Goal: Task Accomplishment & Management: Manage account settings

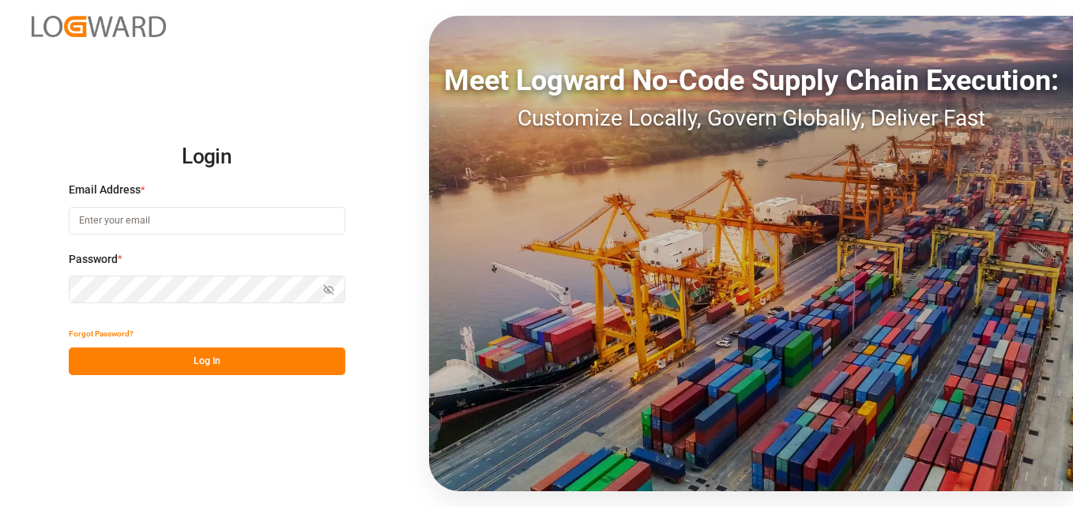
click at [201, 226] on input at bounding box center [207, 221] width 276 height 28
type input "[EMAIL_ADDRESS][PERSON_NAME][DOMAIN_NAME]"
click at [103, 329] on button "Forgot Password?" at bounding box center [101, 334] width 65 height 28
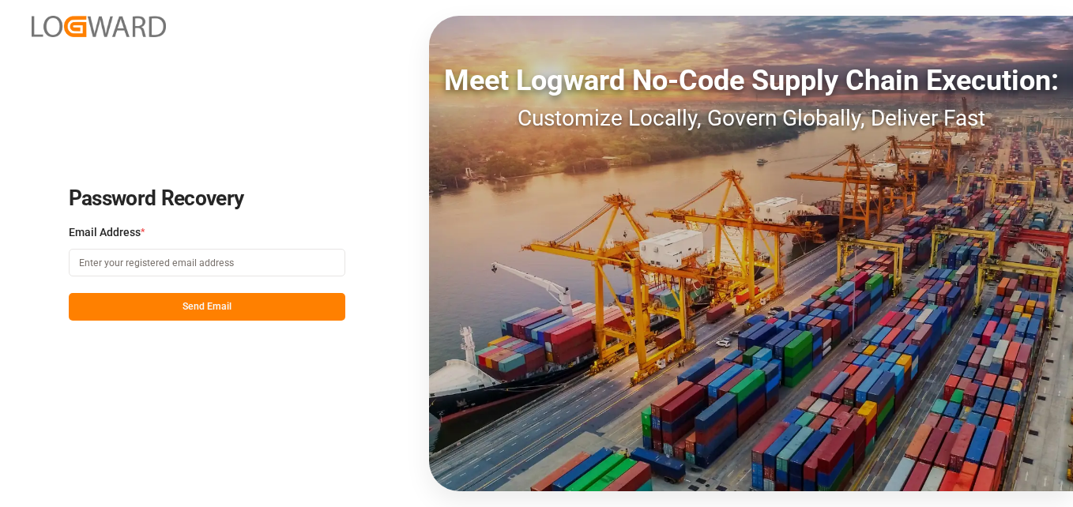
click at [127, 269] on input at bounding box center [207, 263] width 276 height 28
type input "[EMAIL_ADDRESS][PERSON_NAME][DOMAIN_NAME]"
click at [250, 301] on button "Send Email" at bounding box center [207, 307] width 276 height 28
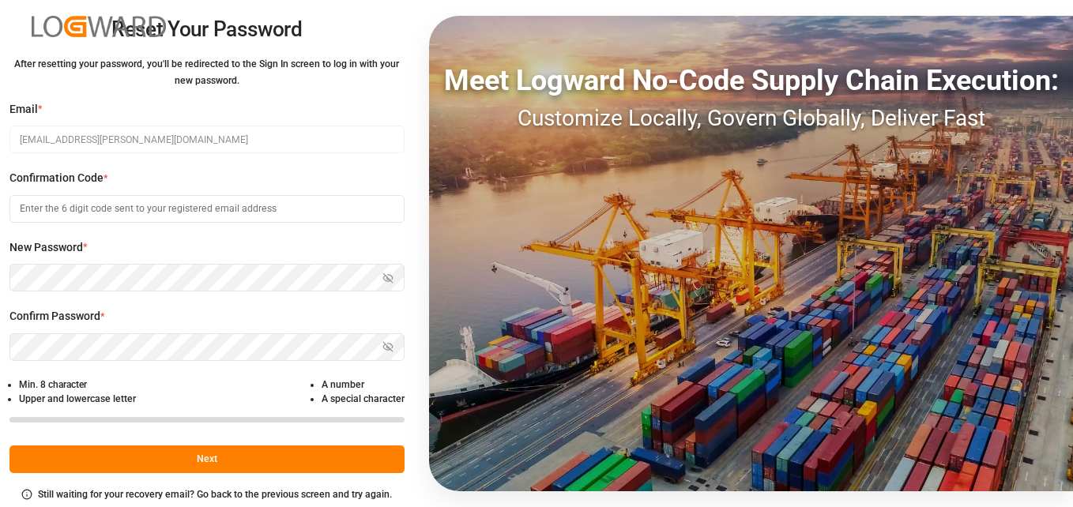
click at [96, 209] on input at bounding box center [206, 209] width 395 height 28
paste input "[PERSON_NAME] <[PERSON_NAME][EMAIL_ADDRESS][PERSON_NAME][DOMAIN_NAME]>; [PERSON…"
type input "R"
type input "865452"
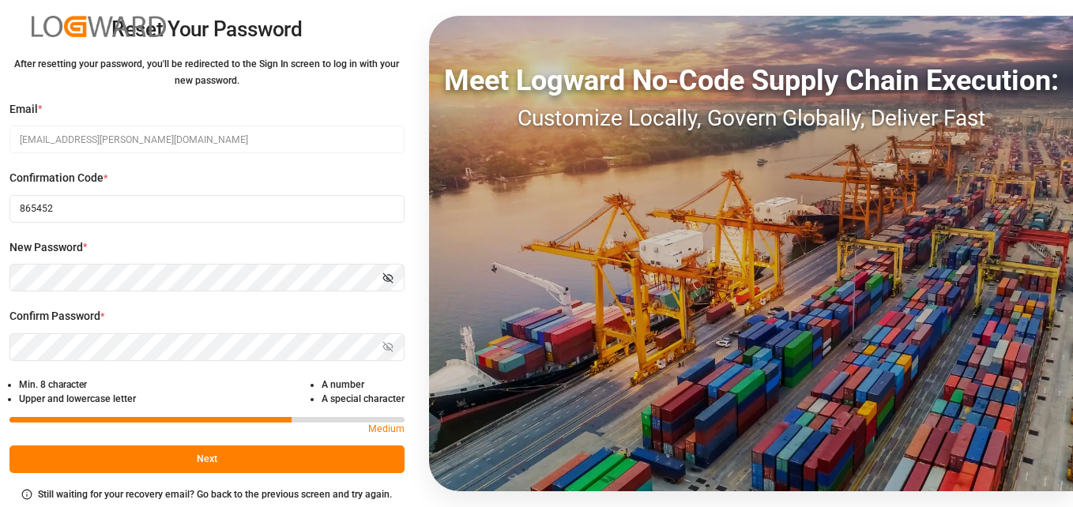
click at [386, 279] on icon "button" at bounding box center [387, 278] width 2 height 2
click at [0, 264] on html "Reset Your Password After resetting your password, you'll be redirected to the …" at bounding box center [536, 253] width 1073 height 507
click at [389, 347] on icon "button" at bounding box center [387, 346] width 11 height 11
click at [253, 463] on button "Next" at bounding box center [206, 459] width 395 height 28
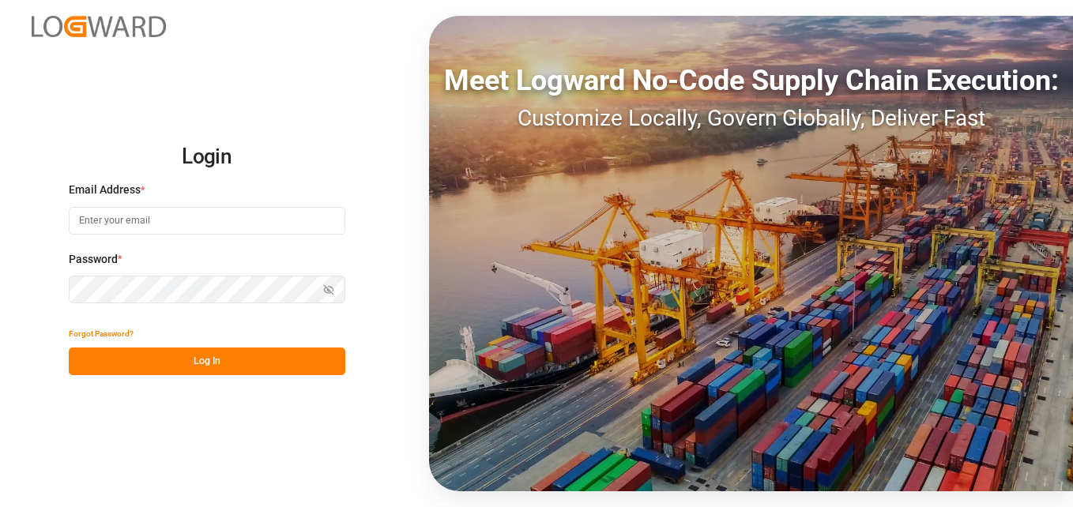
click at [103, 218] on input at bounding box center [207, 221] width 276 height 28
type input "[EMAIL_ADDRESS][PERSON_NAME][DOMAIN_NAME]"
click at [224, 370] on button "Log In" at bounding box center [207, 362] width 276 height 28
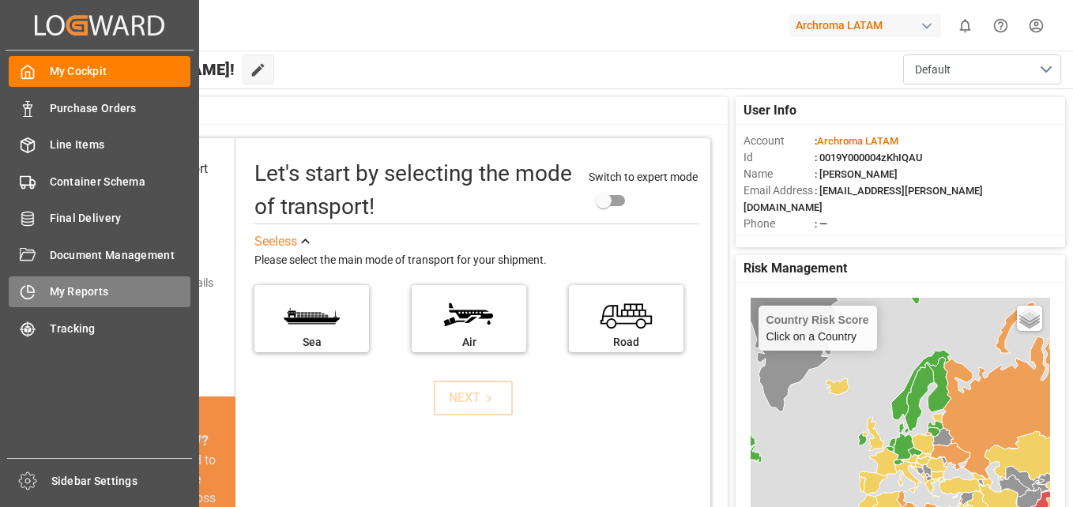
click at [80, 282] on div "My Reports My Reports" at bounding box center [100, 291] width 182 height 31
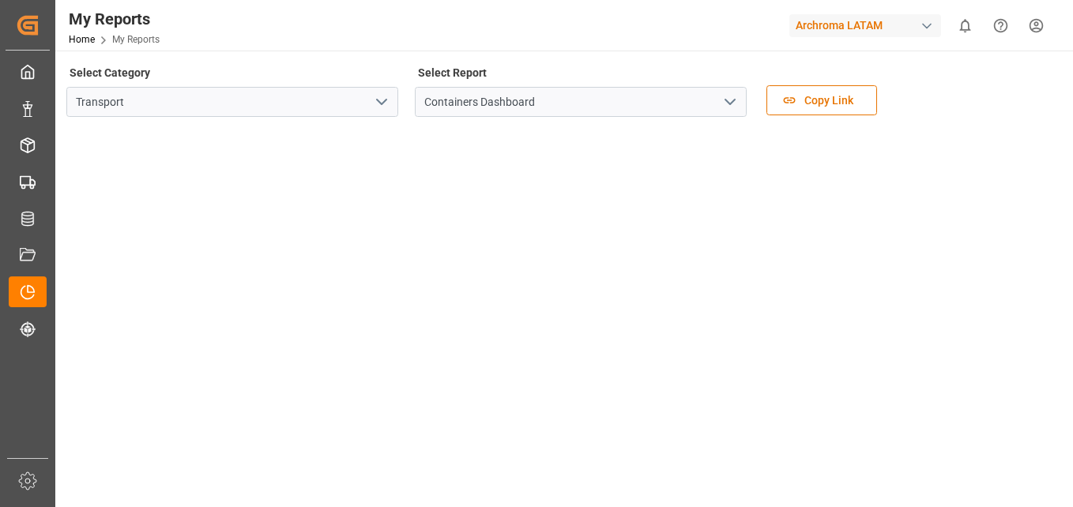
click at [735, 100] on polyline "open menu" at bounding box center [729, 102] width 9 height 5
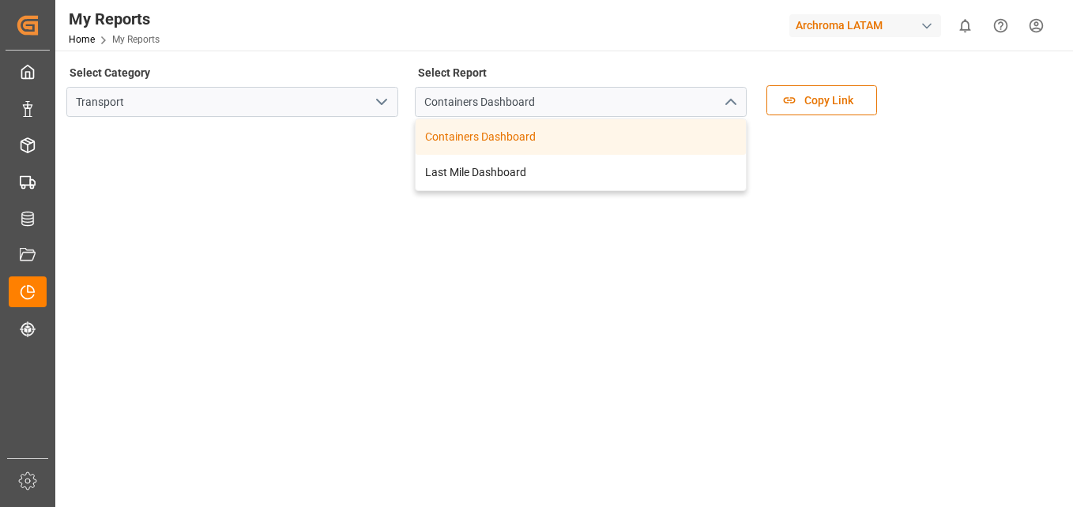
click at [735, 100] on icon "close menu" at bounding box center [729, 101] width 19 height 19
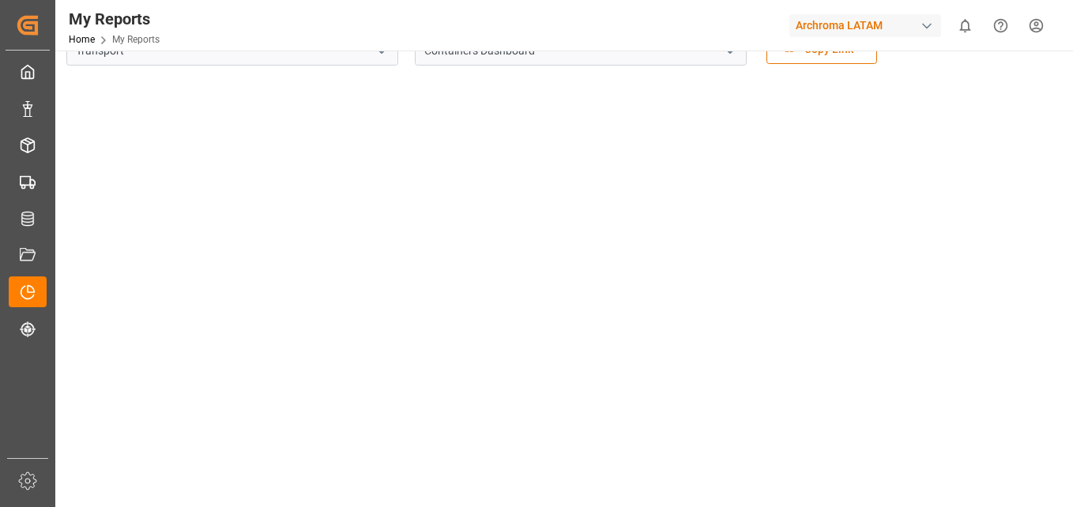
scroll to position [79, 0]
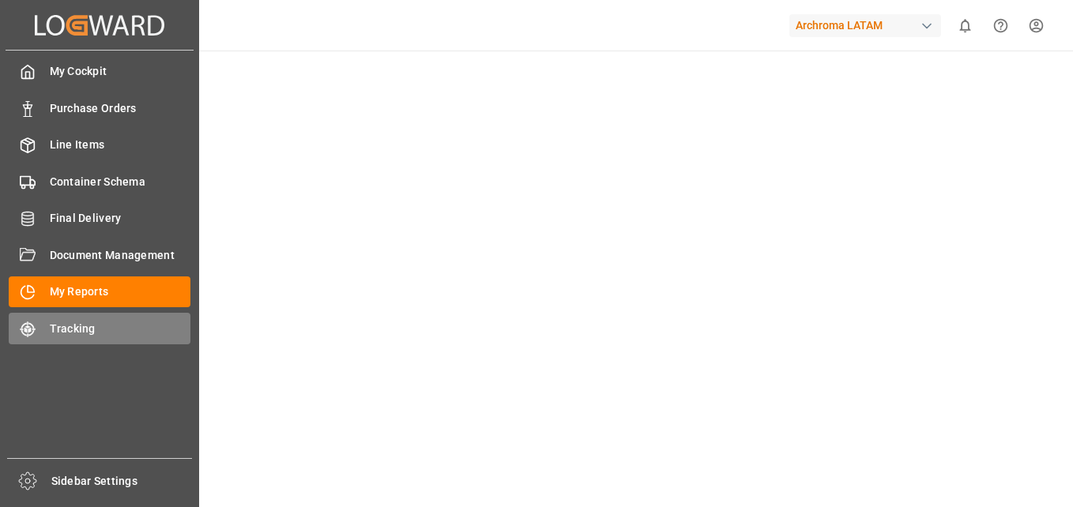
click at [81, 334] on span "Tracking" at bounding box center [120, 329] width 141 height 17
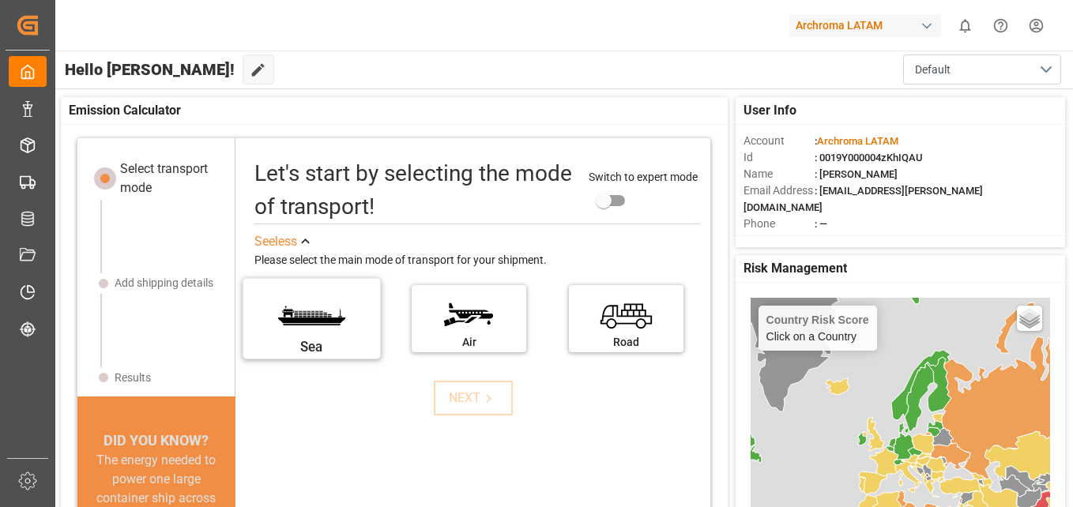
click at [288, 320] on label "Sea" at bounding box center [312, 313] width 118 height 66
click at [0, 0] on input "Sea" at bounding box center [0, 0] width 0 height 0
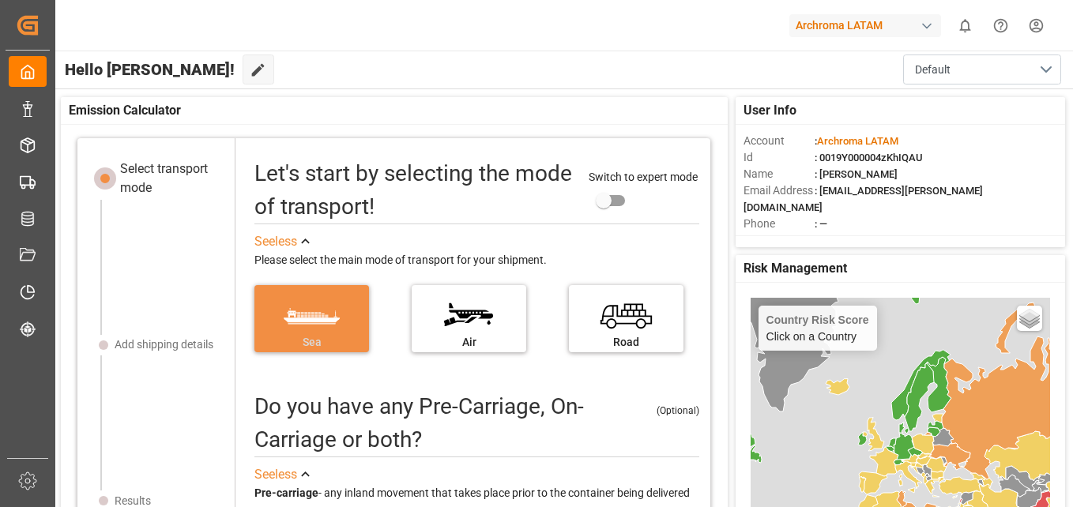
scroll to position [16, 0]
